Goal: Transaction & Acquisition: Obtain resource

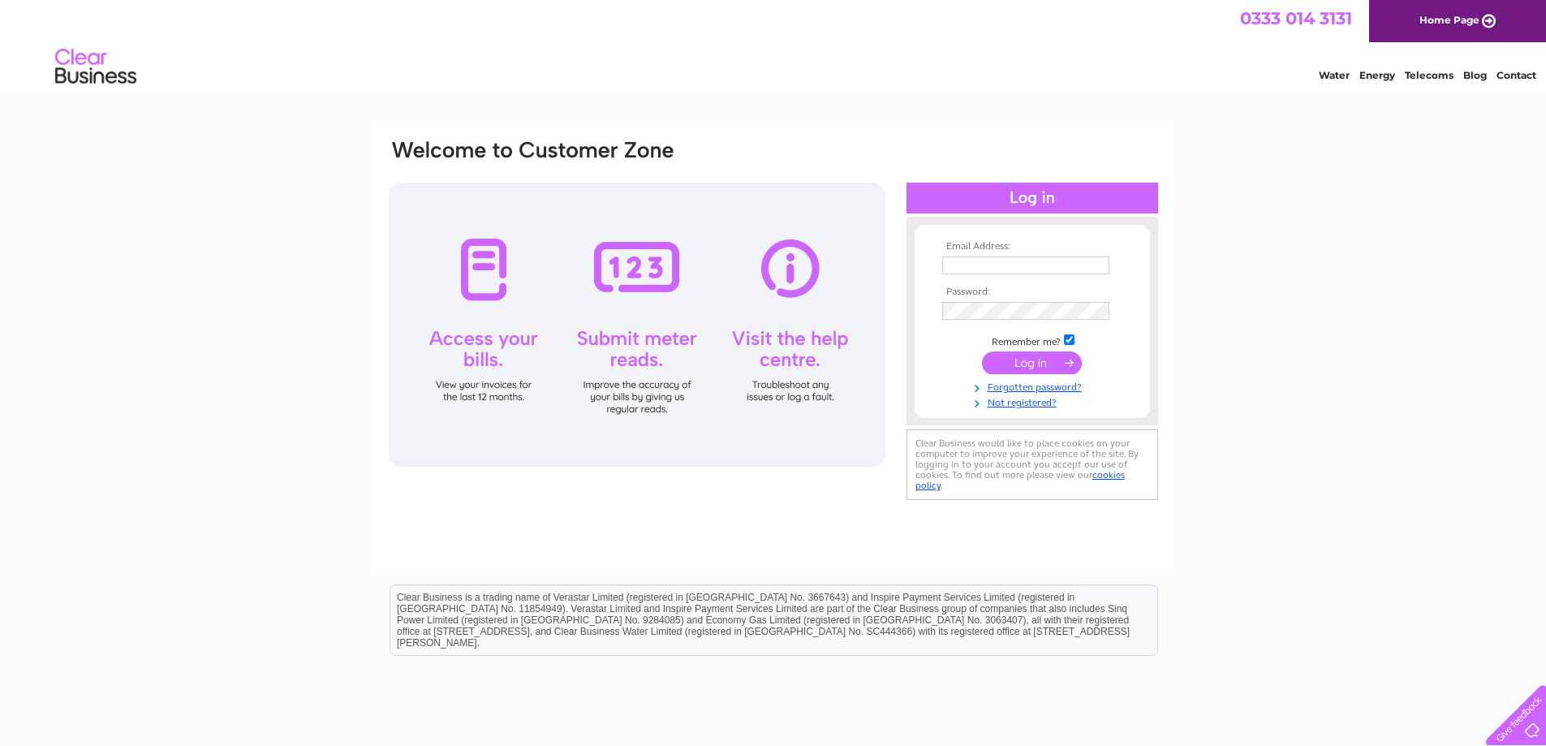
type input "martin.anderton@cheshiremouldings.co.uk"
click at [1039, 368] on input "submit" at bounding box center [1032, 362] width 100 height 23
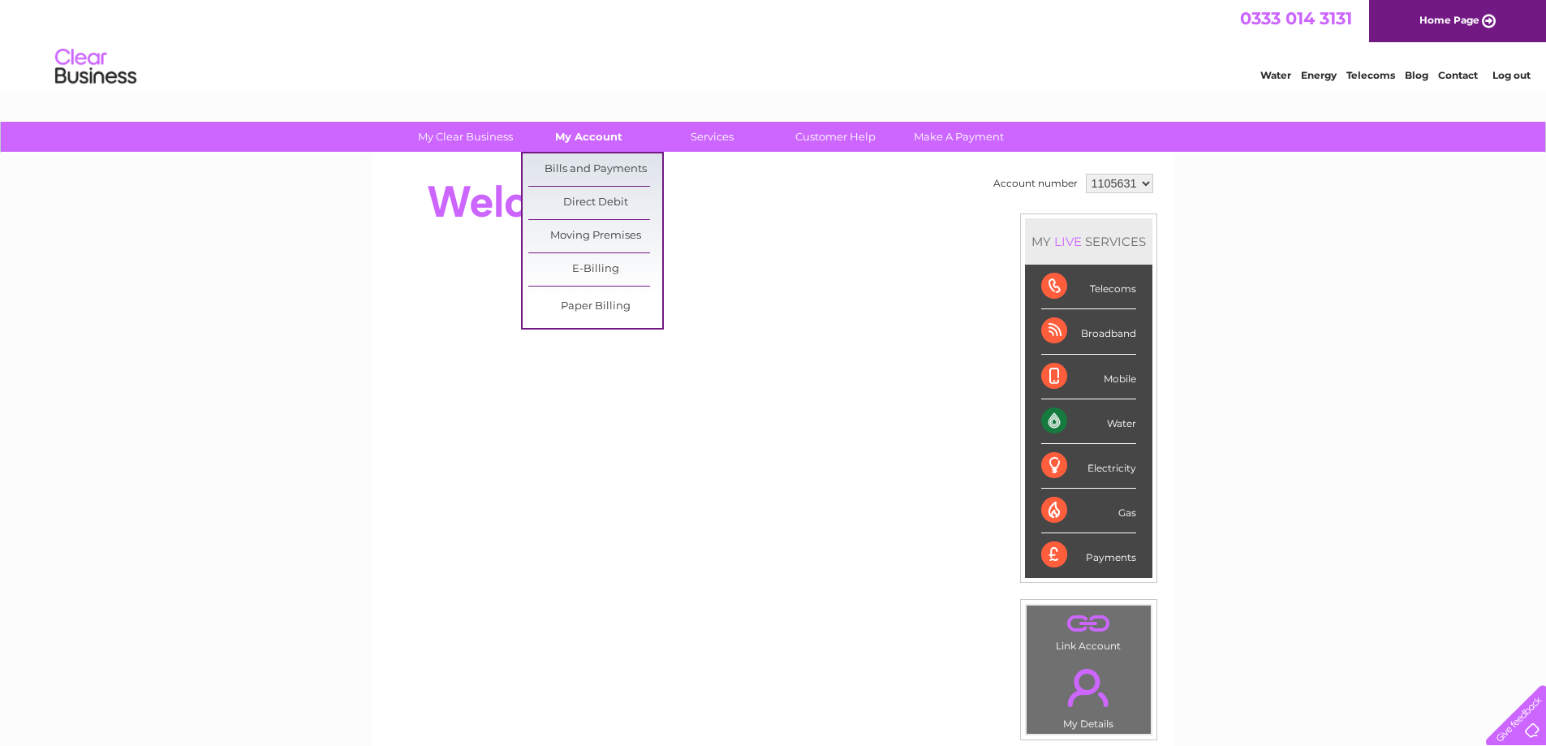
click at [599, 134] on link "My Account" at bounding box center [589, 137] width 134 height 30
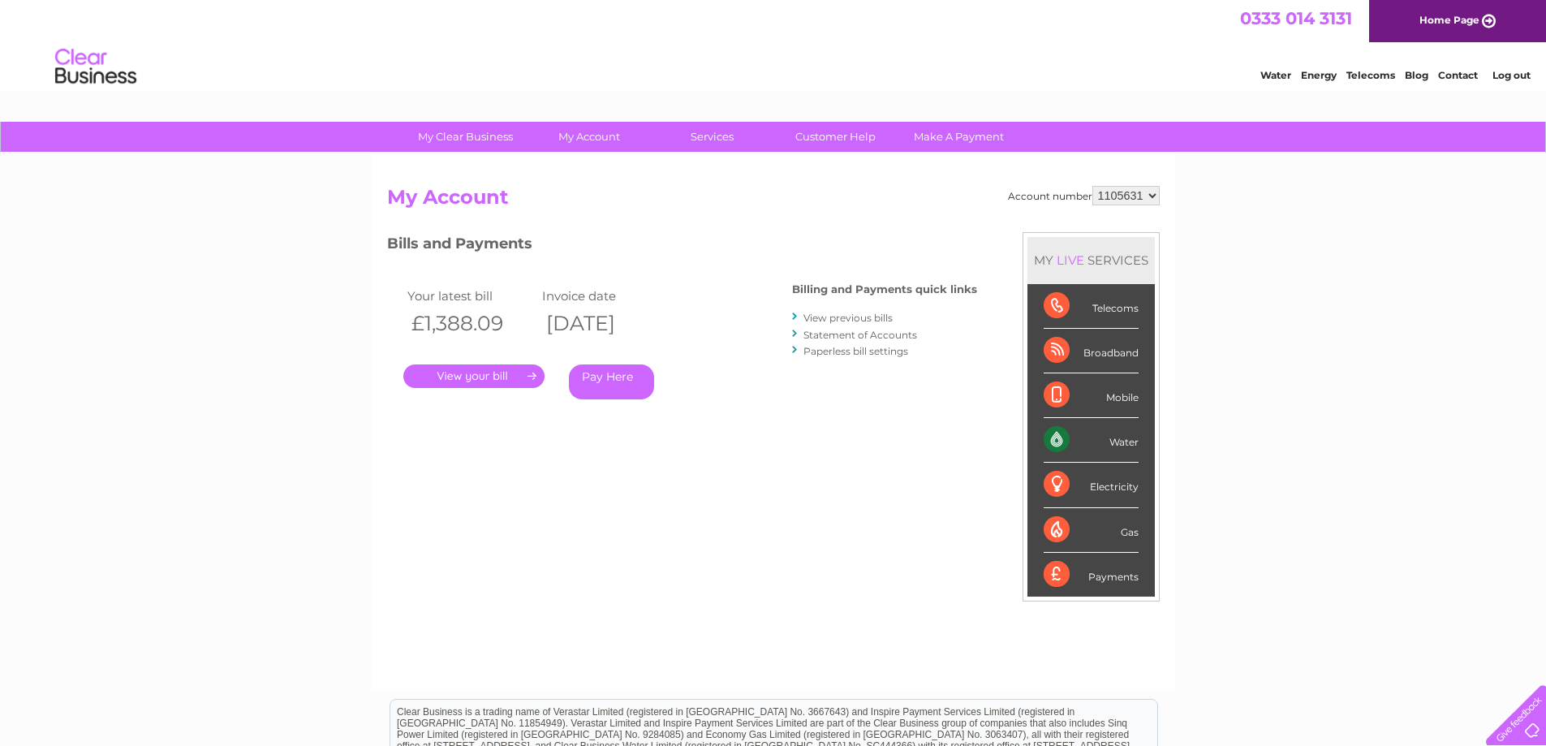
click at [492, 381] on link "." at bounding box center [473, 376] width 141 height 24
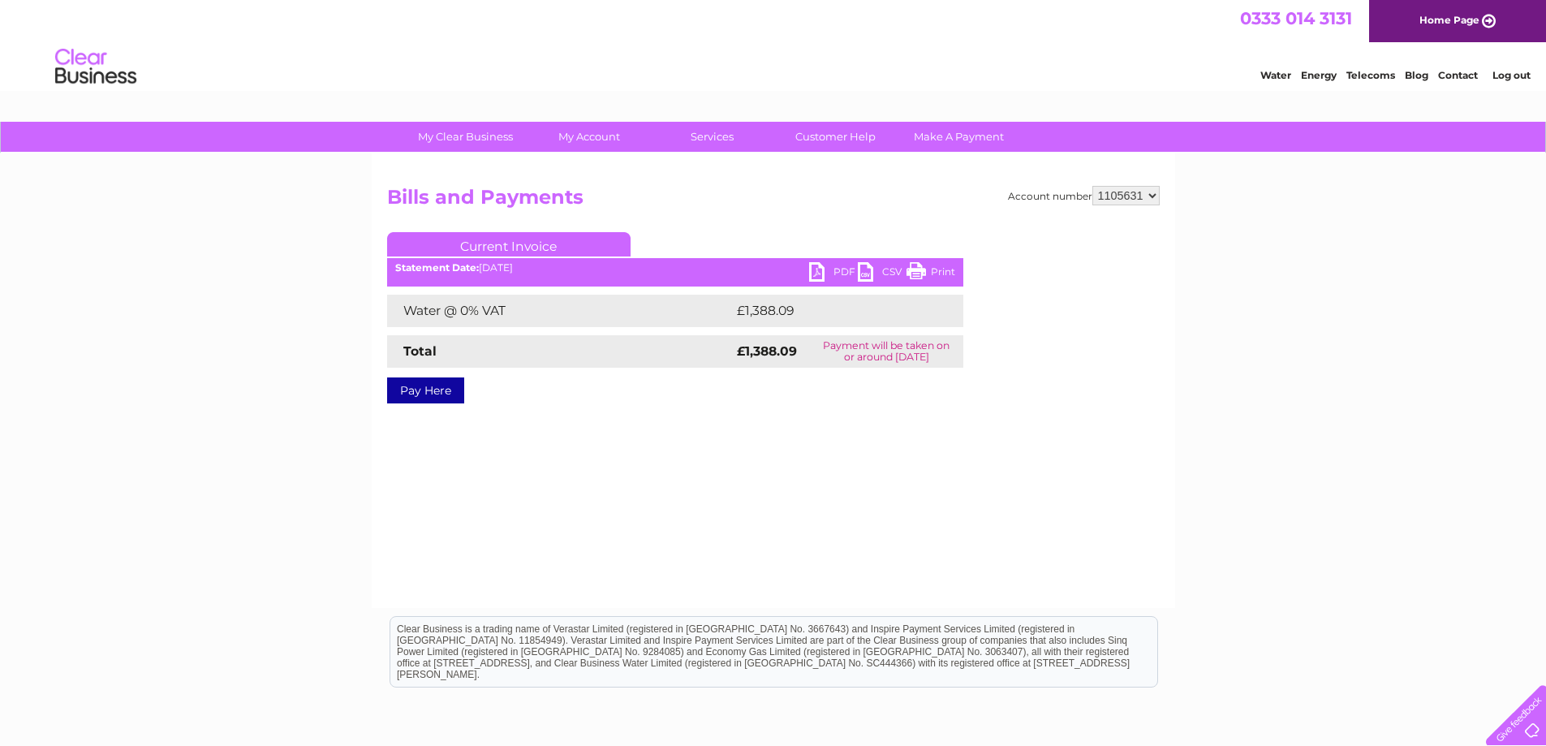
click at [829, 273] on link "PDF" at bounding box center [833, 274] width 49 height 24
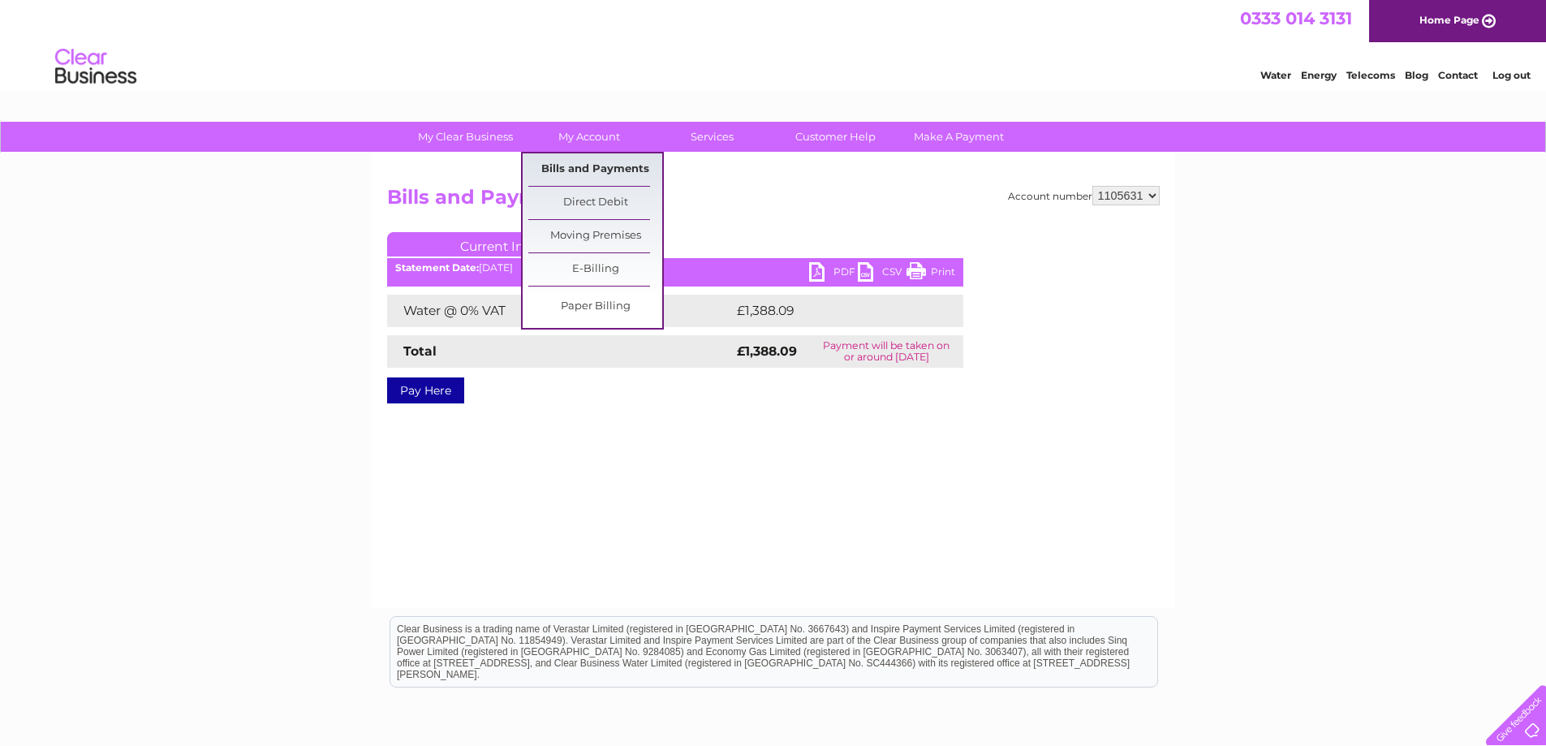
click at [588, 170] on link "Bills and Payments" at bounding box center [595, 169] width 134 height 32
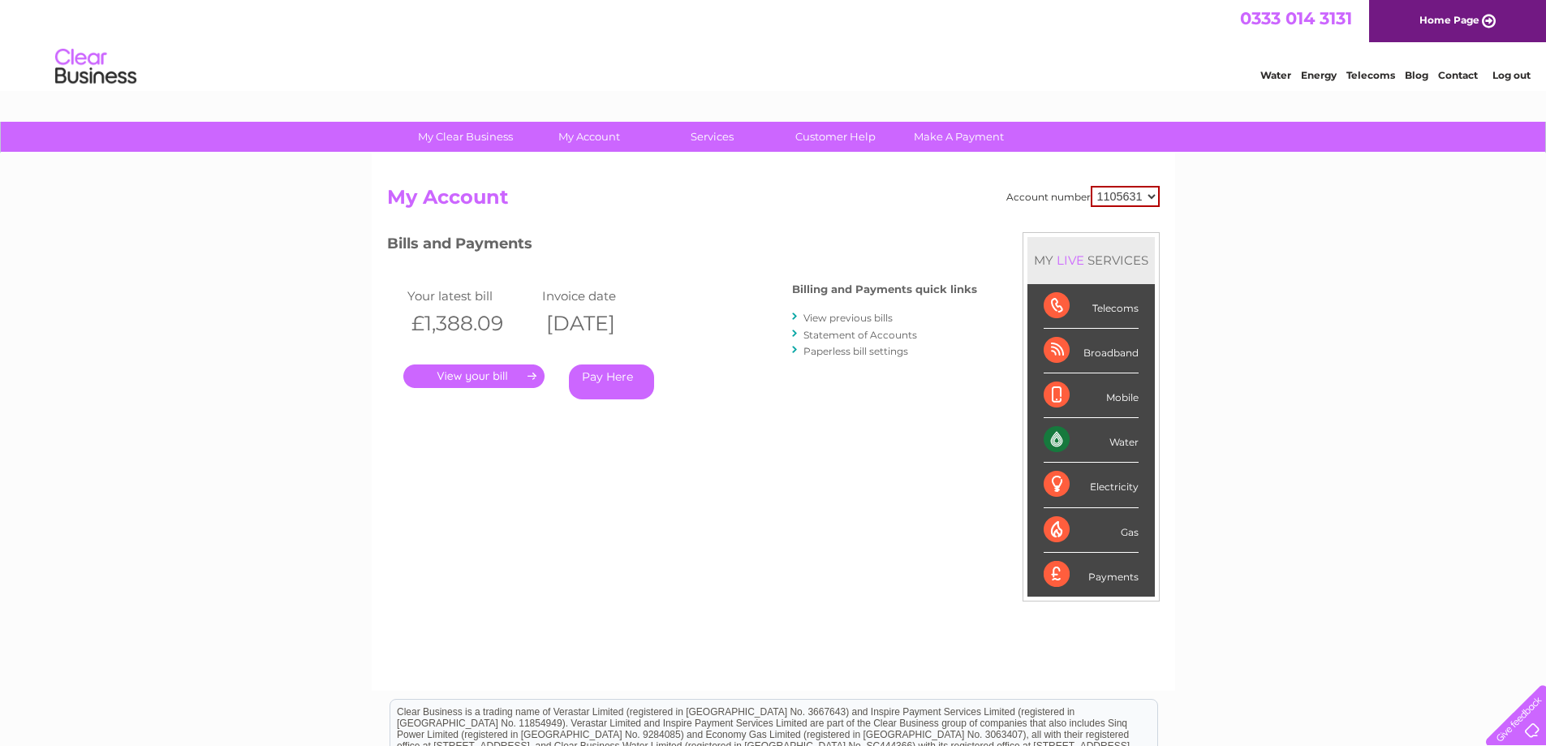
click at [850, 320] on link "View previous bills" at bounding box center [847, 318] width 89 height 12
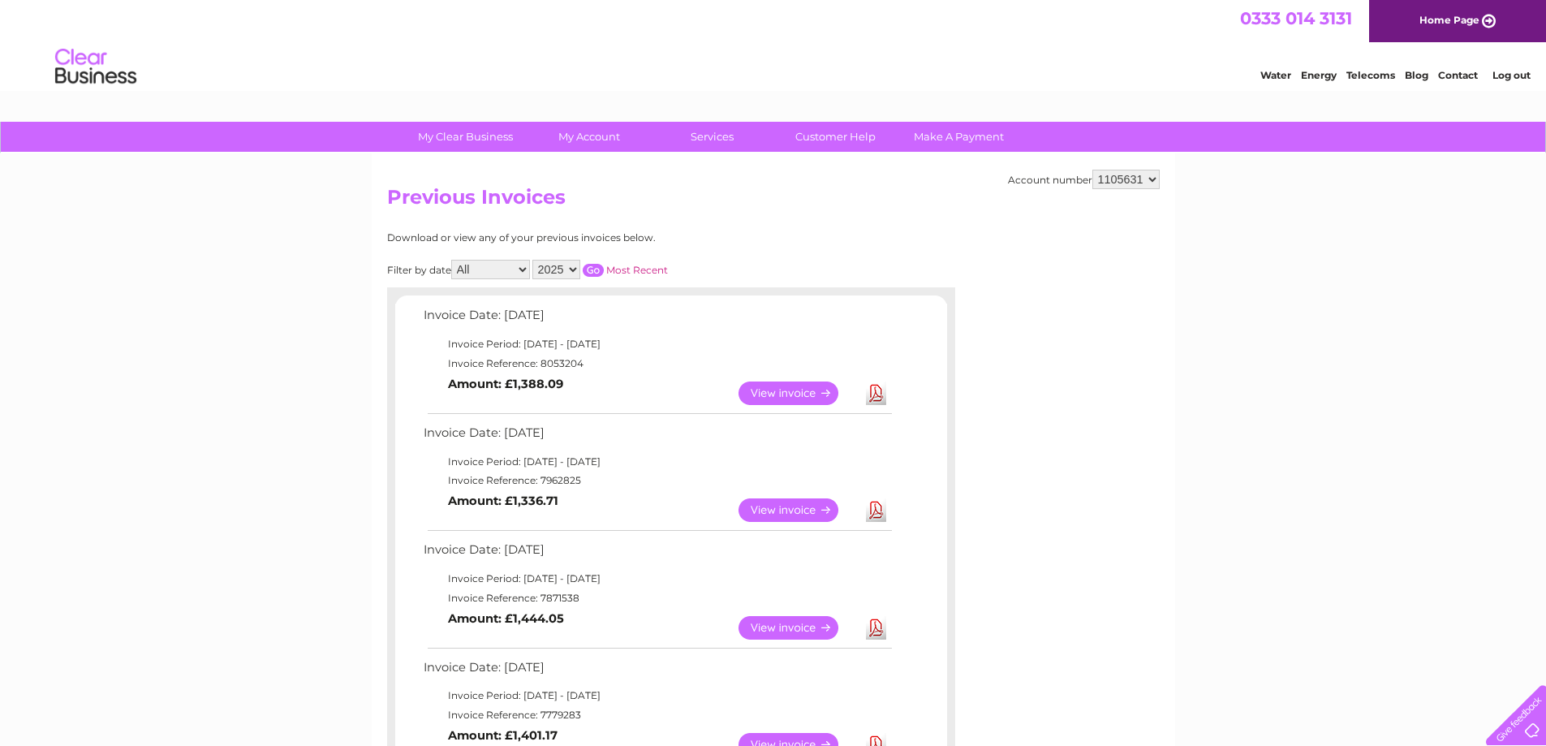
click at [807, 509] on link "View" at bounding box center [798, 510] width 119 height 24
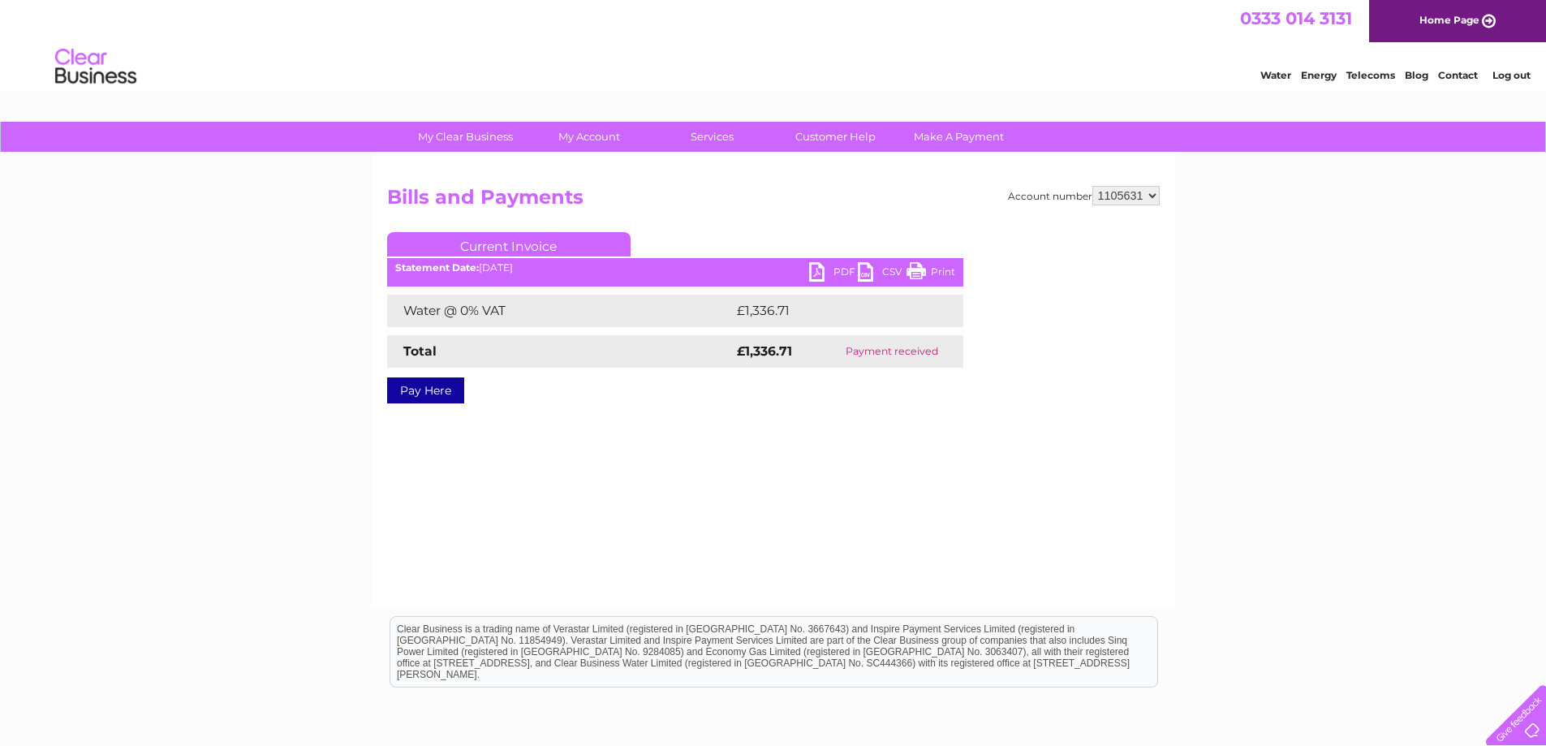
click at [820, 272] on link "PDF" at bounding box center [833, 274] width 49 height 24
